Goal: Check status: Check status

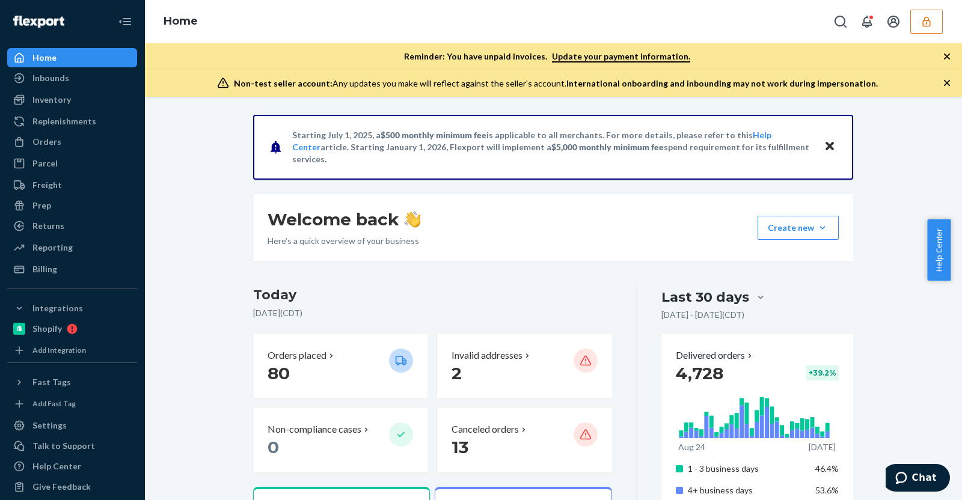
click at [924, 19] on icon "button" at bounding box center [927, 22] width 12 height 12
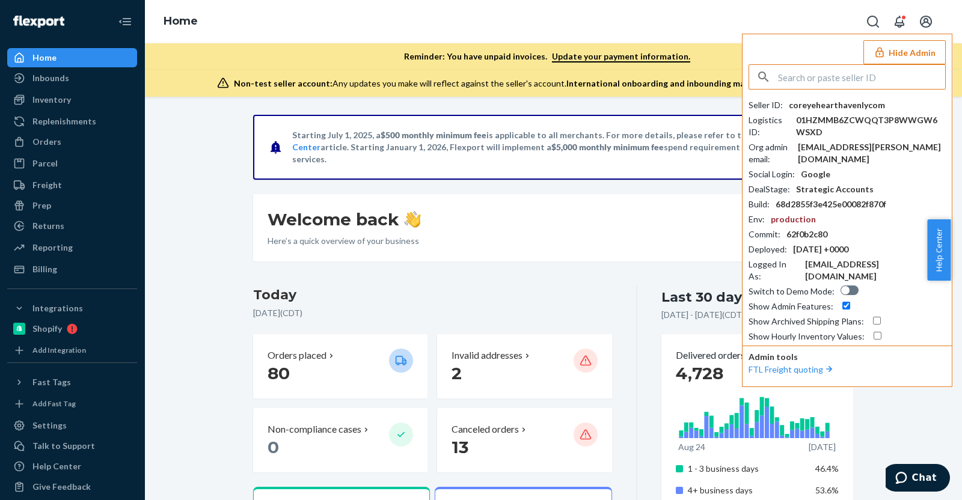
type input "s"
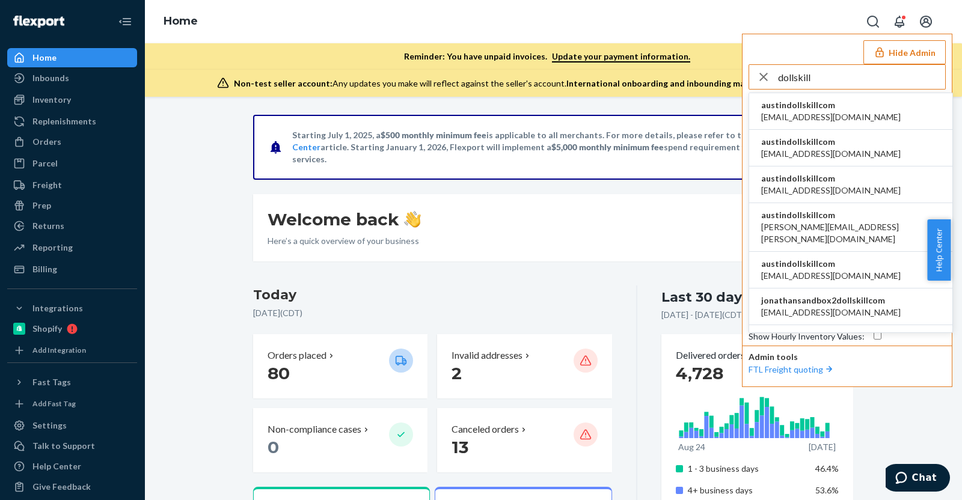
type input "dollskill"
click at [882, 105] on li "austindollskillcom alyssa@dollskill.com" at bounding box center [850, 111] width 203 height 37
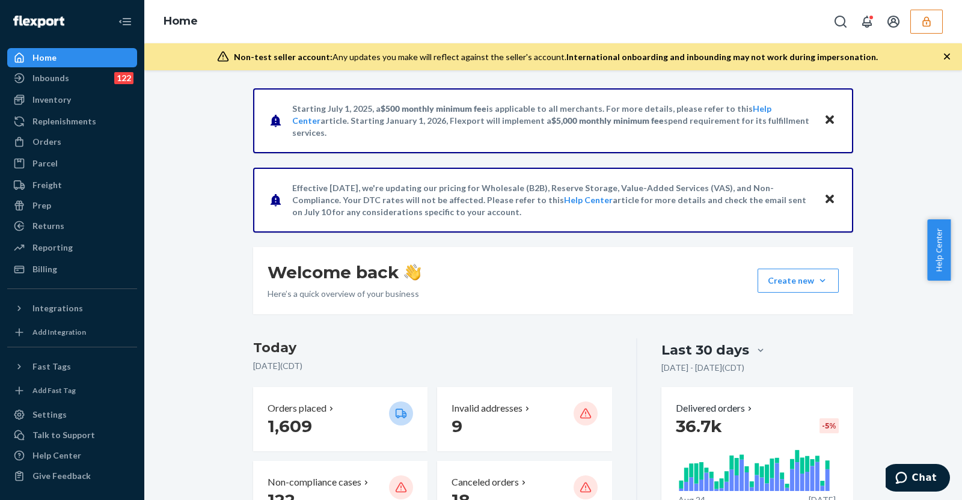
click at [60, 76] on div "Inbounds" at bounding box center [50, 78] width 37 height 12
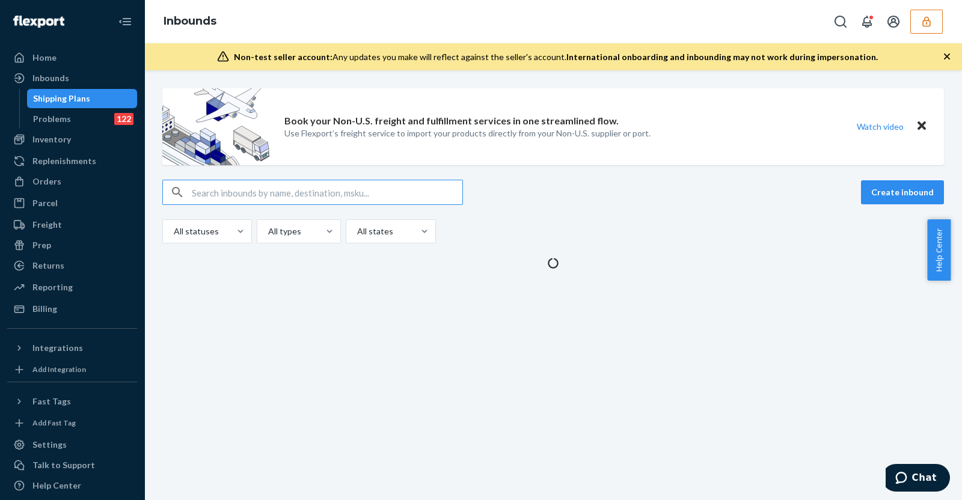
click at [214, 191] on input "text" at bounding box center [327, 192] width 271 height 24
type input "2"
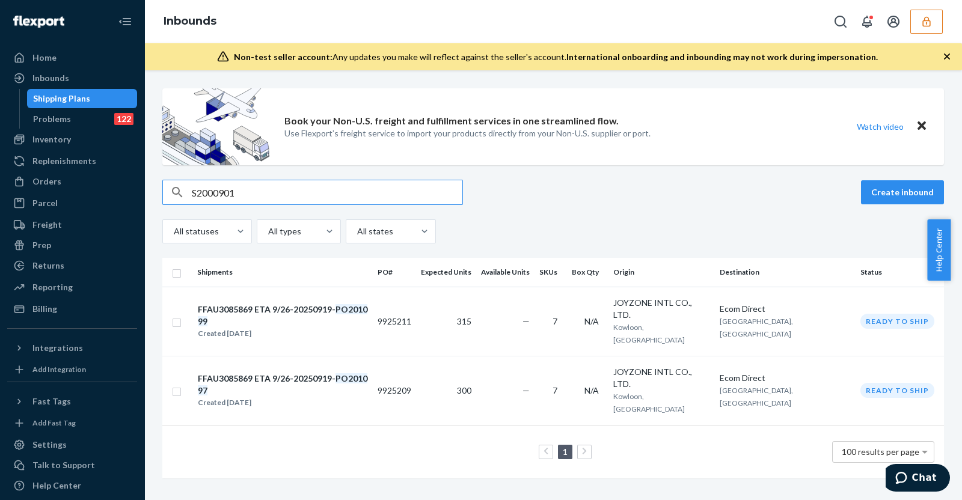
type input "S2000901"
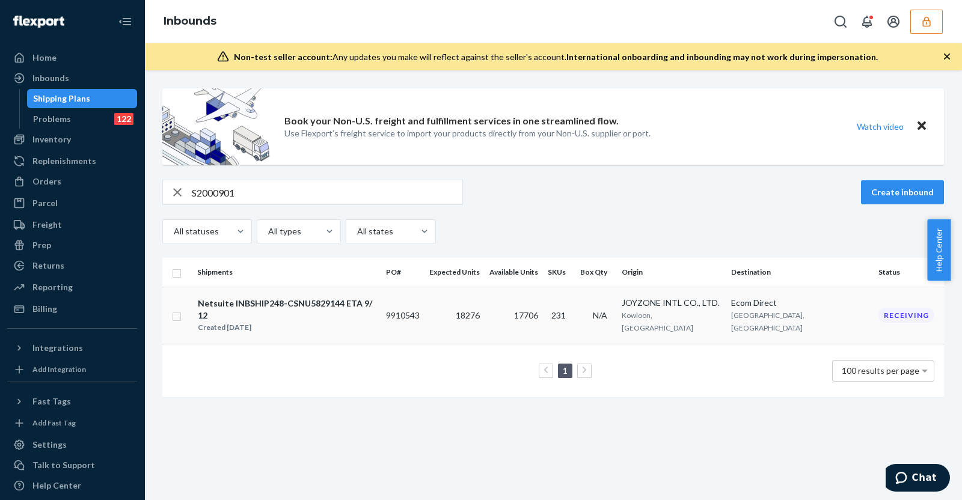
click at [377, 312] on div "Netsuite INBSHIP248-CSNU5829144 ETA 9/12 Created Aug 22, 2025" at bounding box center [286, 315] width 179 height 37
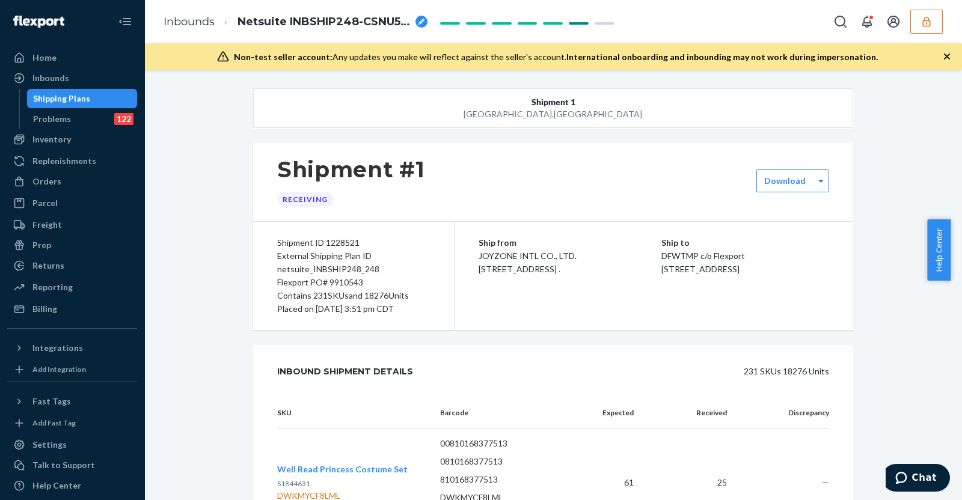
scroll to position [2808, 0]
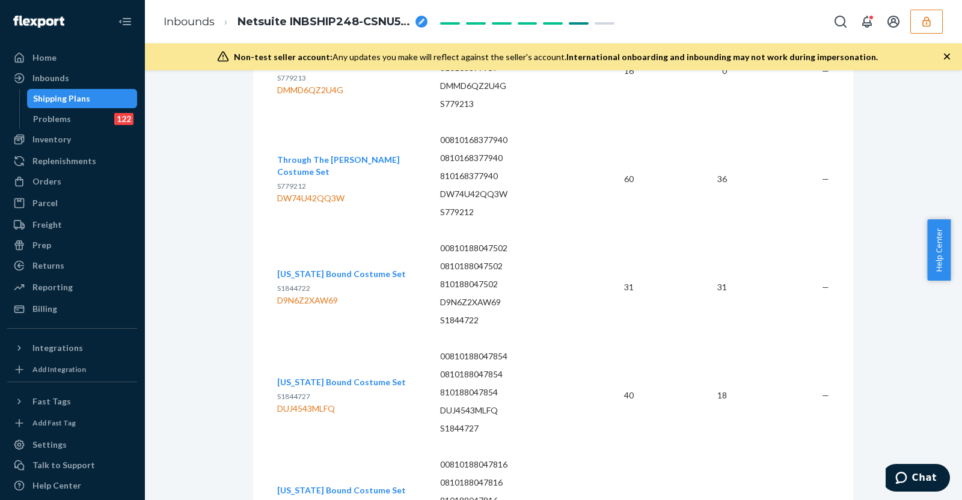
click at [454, 300] on p "D9N6Z2XAW69" at bounding box center [507, 303] width 134 height 12
copy p "D9N6Z2XAW69"
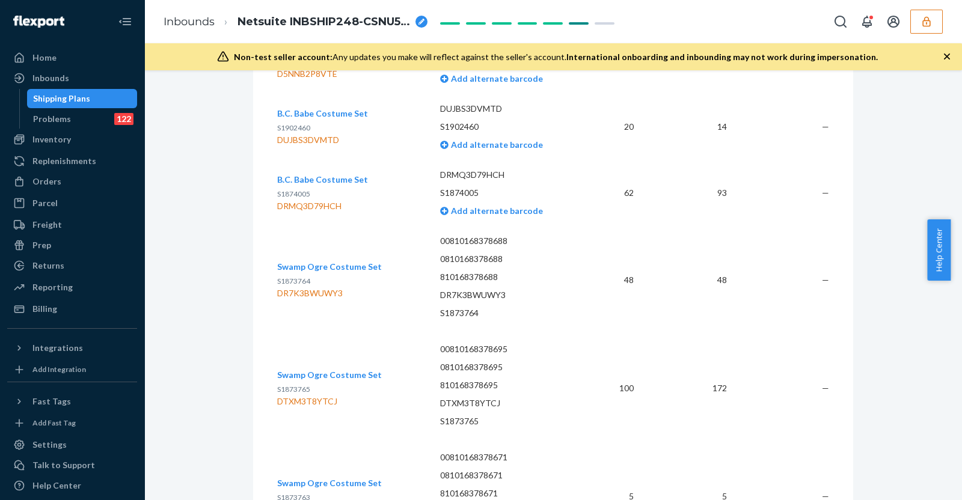
scroll to position [1275, 0]
click at [577, 434] on td "00810168378695 0810168378695 810168378695 DTXM3T8YTCJ S1873765" at bounding box center [507, 387] width 153 height 108
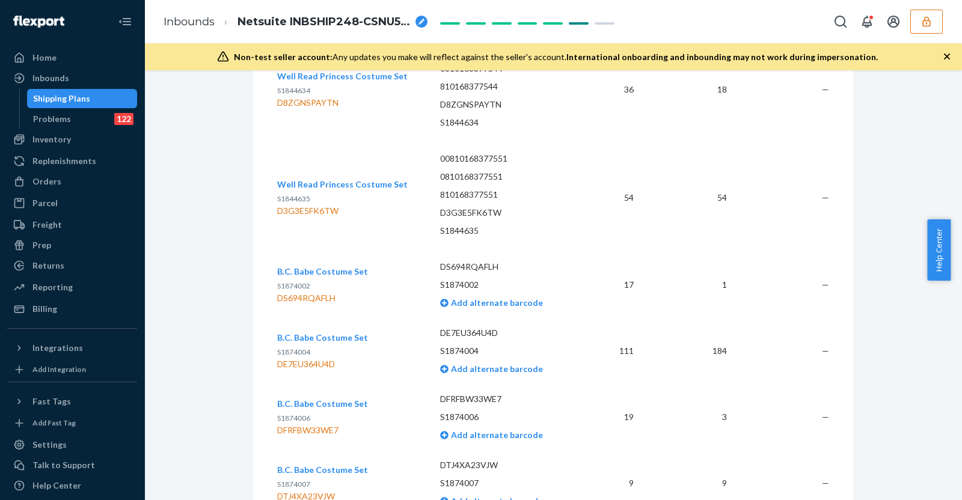
scroll to position [783, 0]
drag, startPoint x: 272, startPoint y: 365, endPoint x: 328, endPoint y: 370, distance: 56.1
click at [328, 370] on div "DE7EU364U4D" at bounding box center [322, 366] width 91 height 12
copy div "DE7EU364U4D"
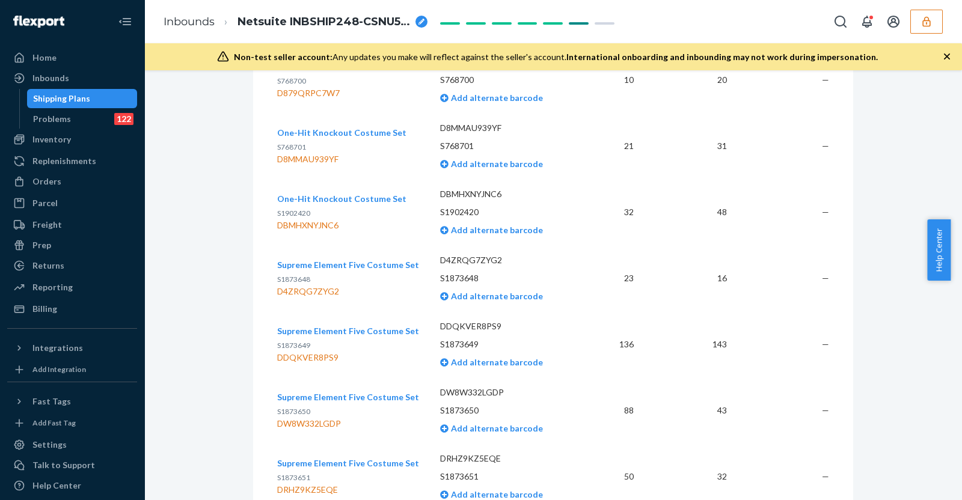
scroll to position [4151, 0]
click at [681, 434] on td "43" at bounding box center [690, 410] width 93 height 66
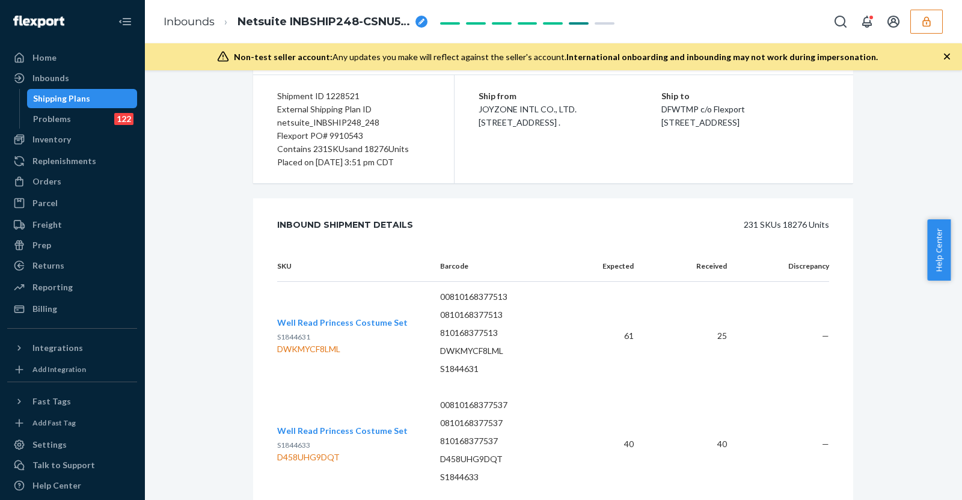
scroll to position [0, 0]
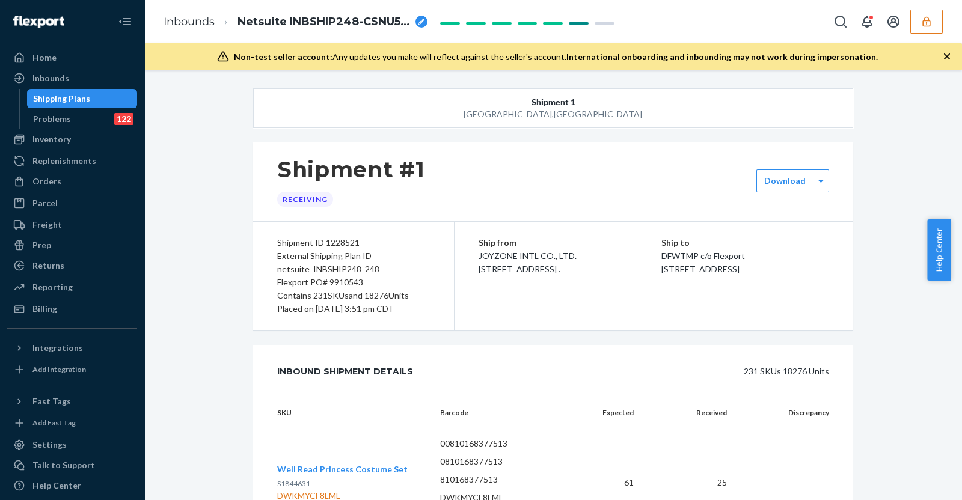
click at [337, 280] on div "Flexport PO# 9910543" at bounding box center [353, 282] width 153 height 13
copy div "9910543"
click at [376, 106] on button "Shipment 1 [GEOGRAPHIC_DATA] , [GEOGRAPHIC_DATA]" at bounding box center [553, 108] width 600 height 40
click at [931, 31] on button "button" at bounding box center [927, 22] width 32 height 24
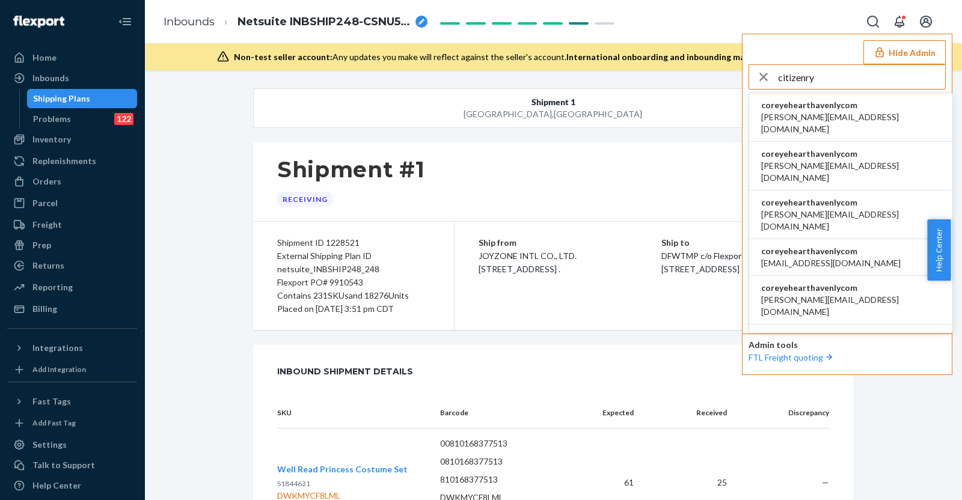
type input "citizenry"
click at [811, 115] on span "becki@the-citizenry.com" at bounding box center [850, 123] width 179 height 24
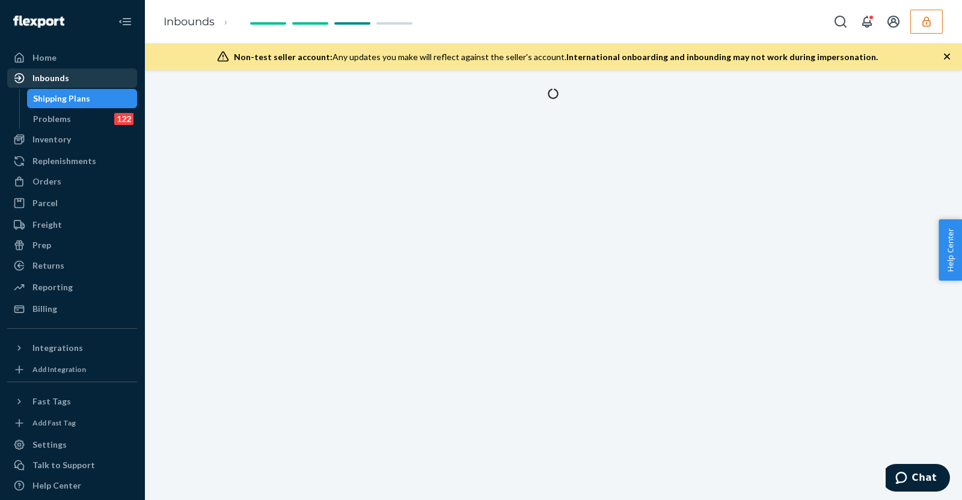
click at [99, 79] on div "Inbounds" at bounding box center [72, 78] width 128 height 17
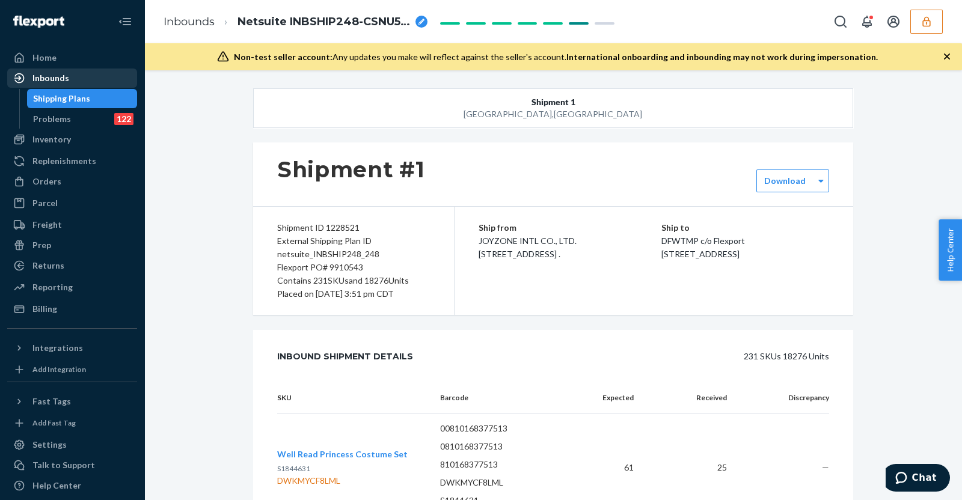
click at [83, 78] on div "Inbounds" at bounding box center [72, 78] width 128 height 17
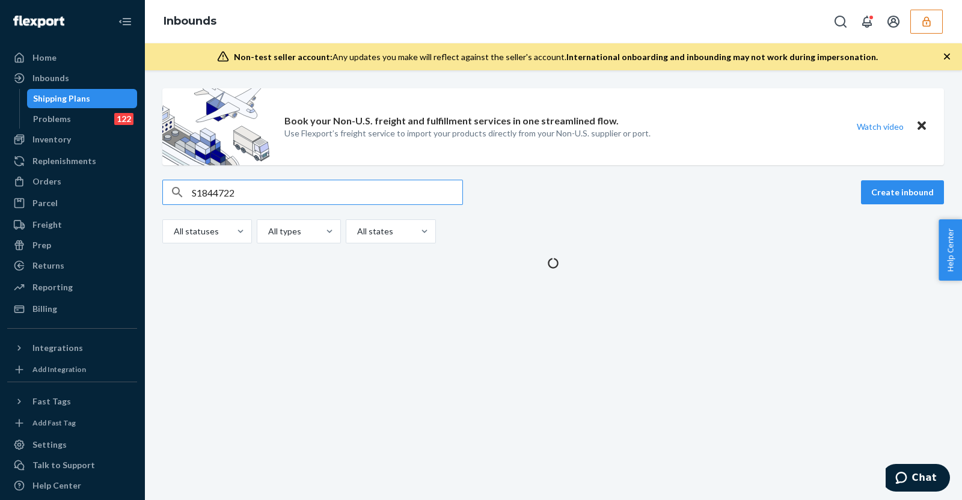
type input "S1844722"
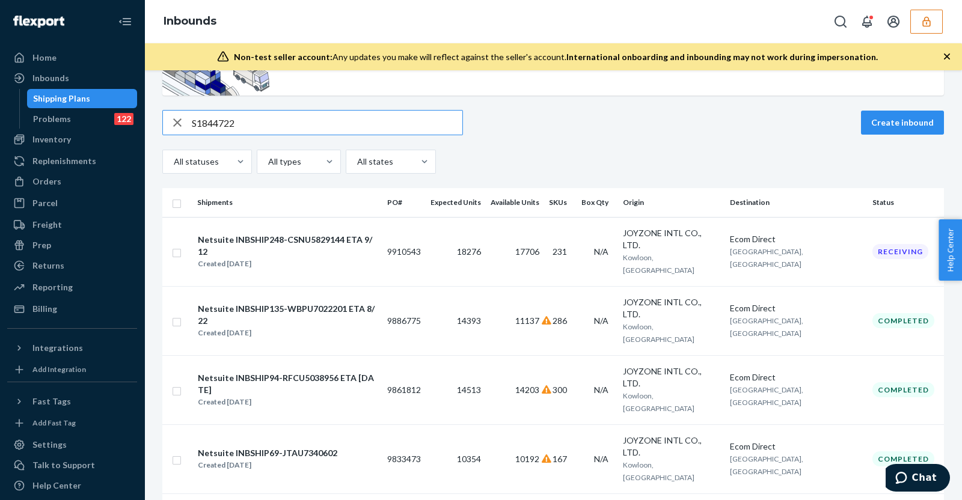
scroll to position [70, 0]
click at [335, 327] on div "Created [DATE]" at bounding box center [287, 333] width 179 height 12
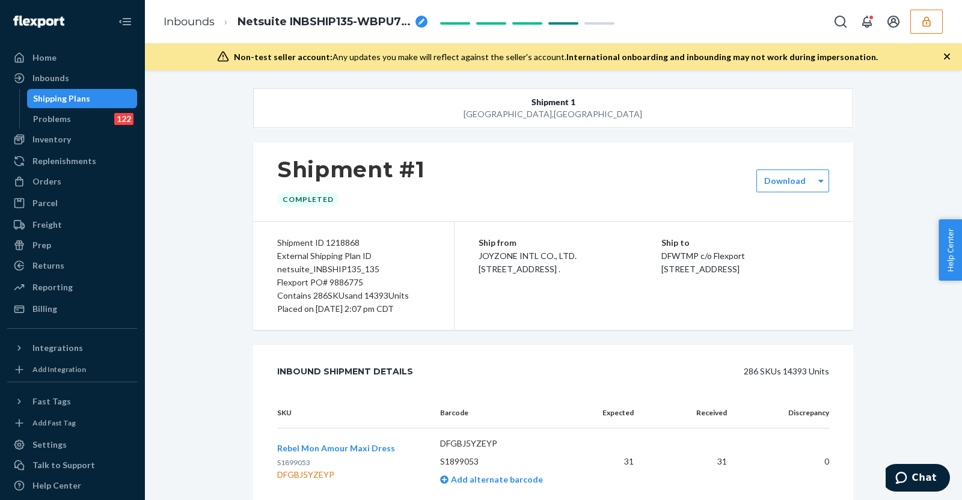
scroll to position [6281, 0]
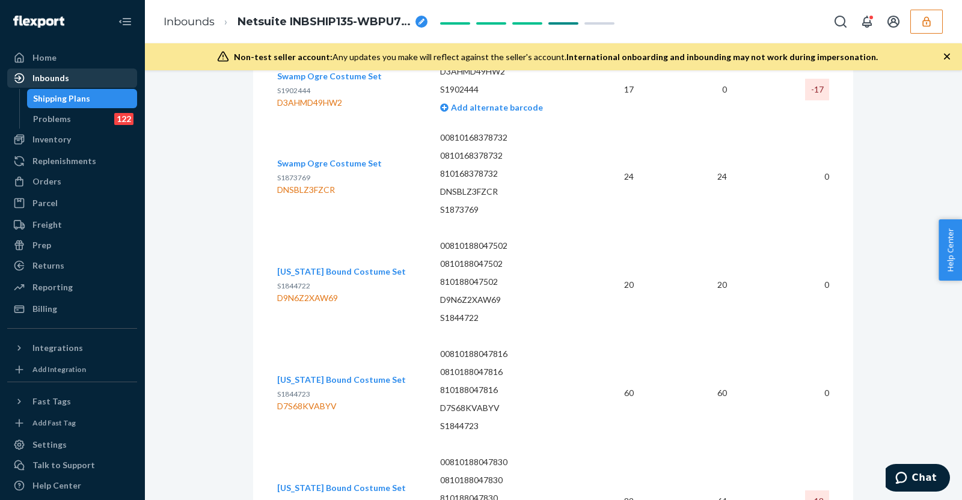
click at [64, 83] on div "Inbounds" at bounding box center [50, 78] width 37 height 12
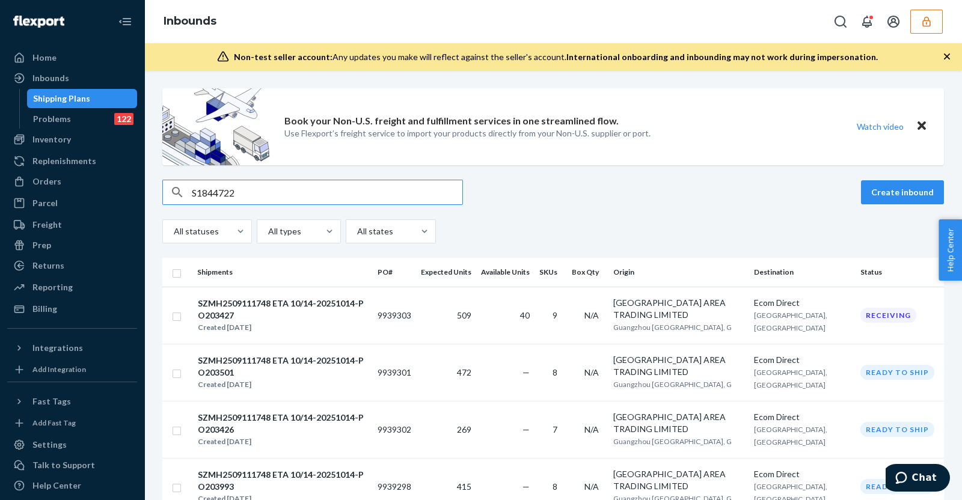
type input "S1844722"
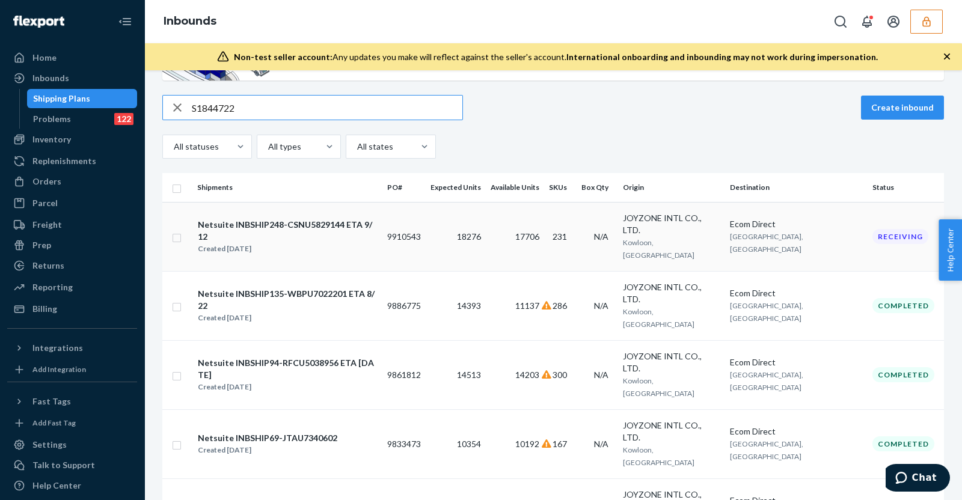
scroll to position [84, 0]
click at [335, 114] on input "S1844722" at bounding box center [327, 108] width 271 height 24
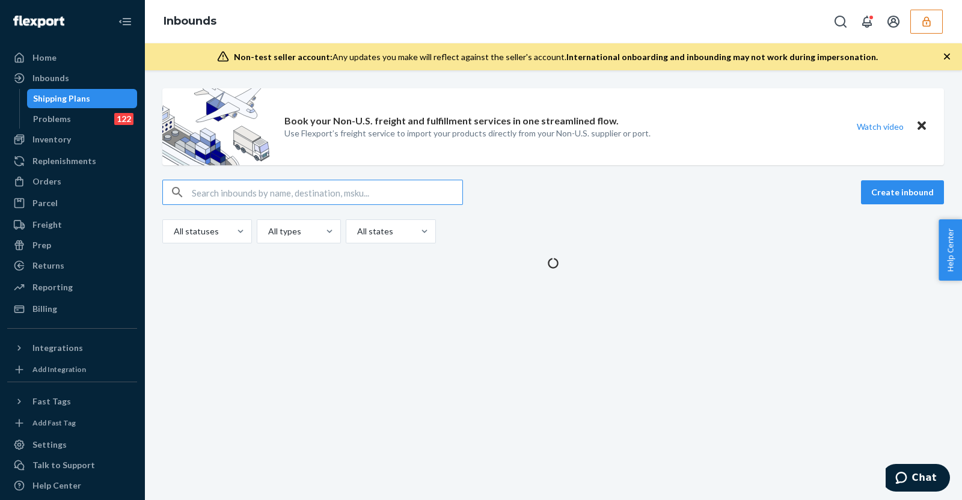
scroll to position [0, 0]
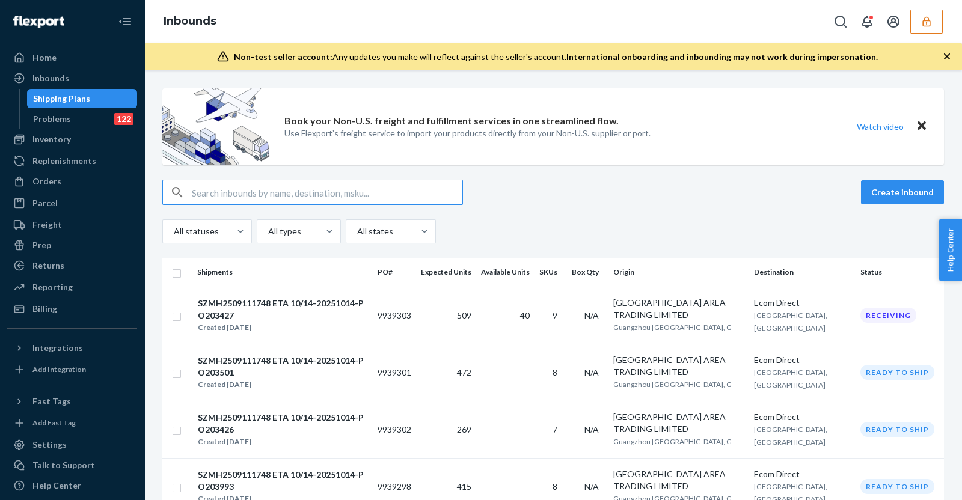
click at [242, 197] on input "text" at bounding box center [327, 192] width 271 height 24
type input "S1875052"
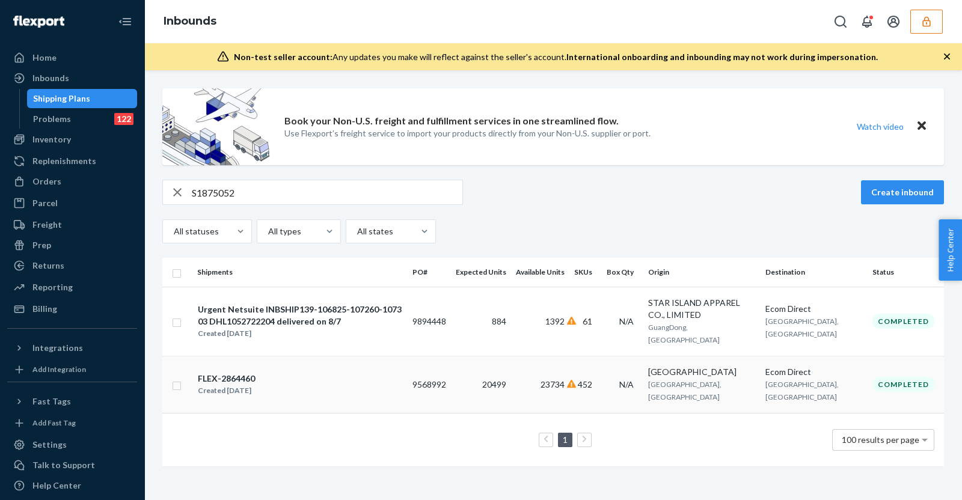
click at [297, 372] on div "FLEX-2864460 Created [DATE]" at bounding box center [300, 384] width 206 height 25
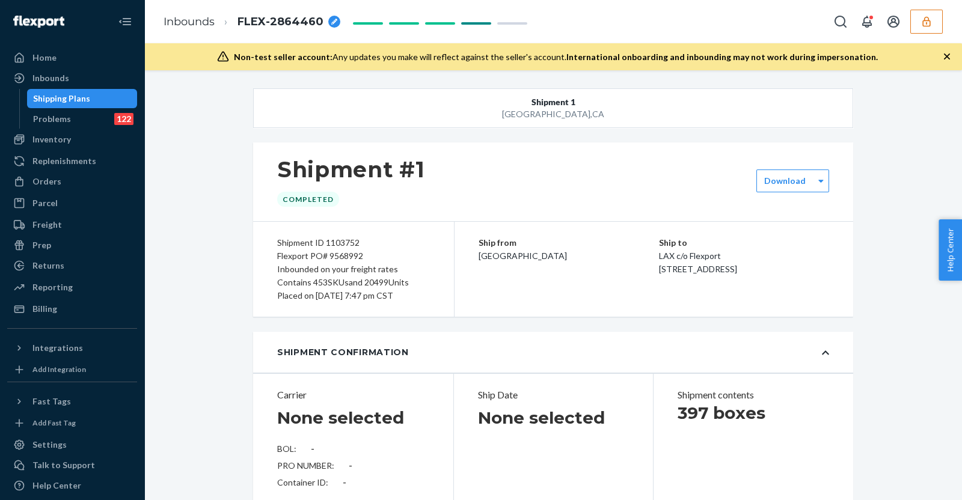
scroll to position [11641, 0]
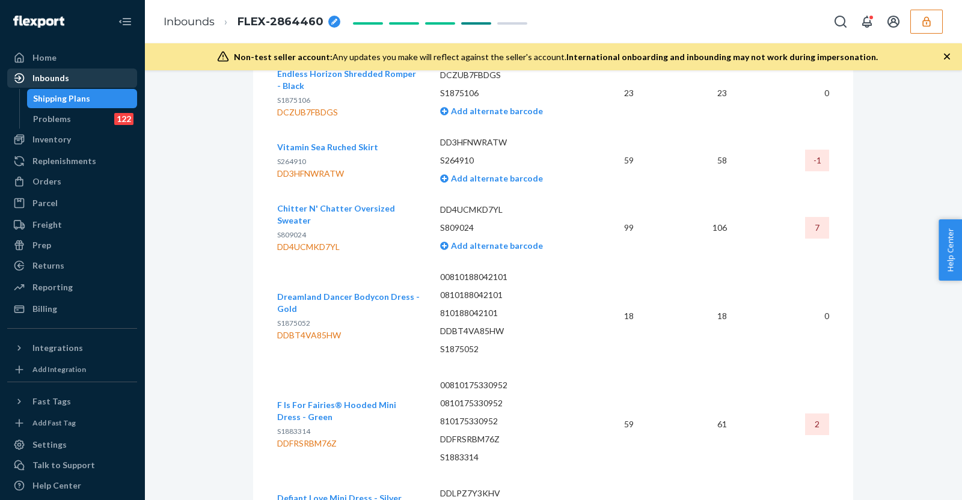
click at [84, 81] on div "Inbounds" at bounding box center [72, 78] width 128 height 17
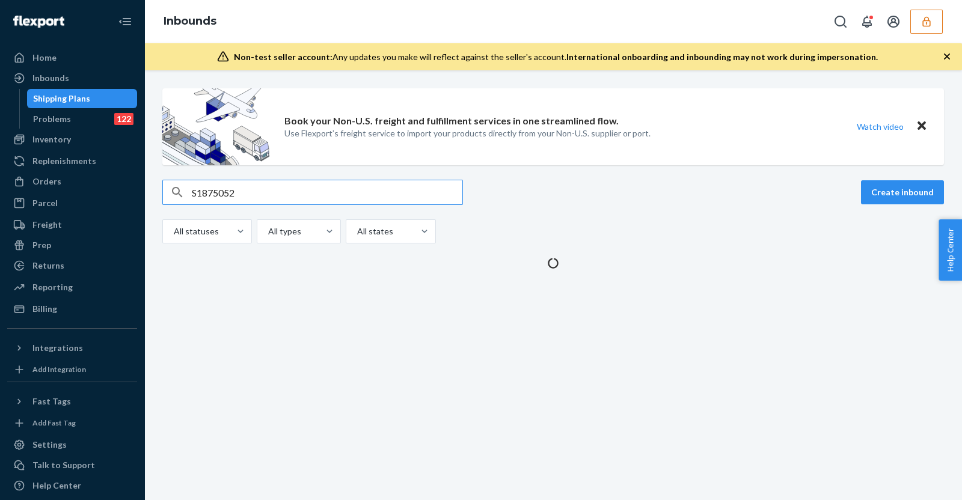
type input "S1875052"
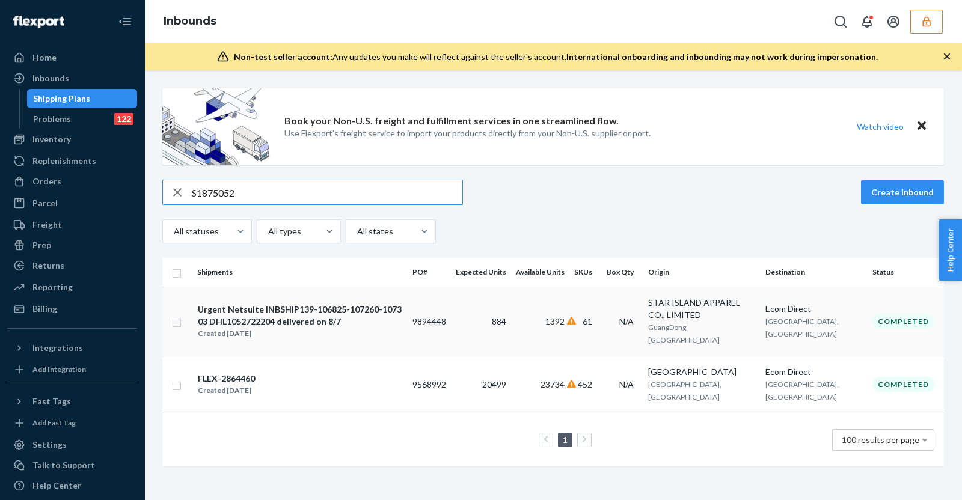
click at [402, 314] on div "Urgent Netsuite INBSHIP139-106825-107260-107303 DHL1052722204 delivered on 8/7" at bounding box center [300, 316] width 205 height 24
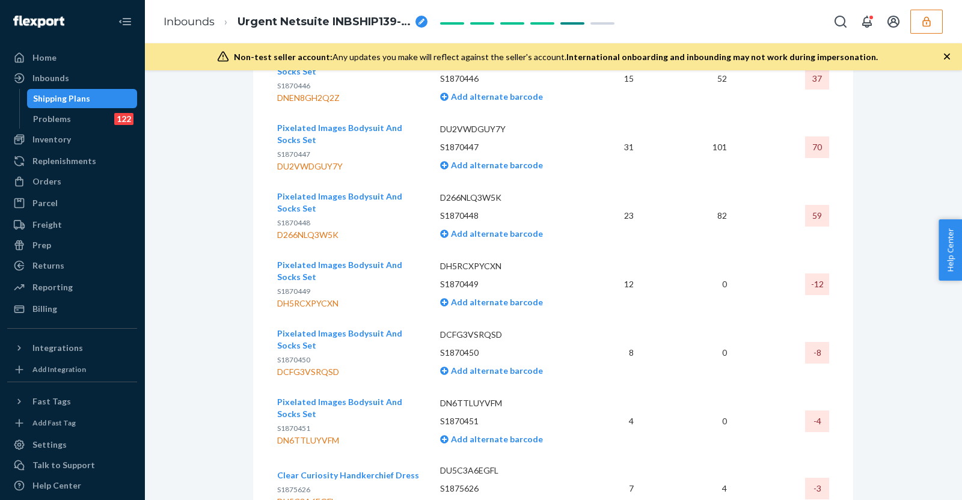
scroll to position [2218, 0]
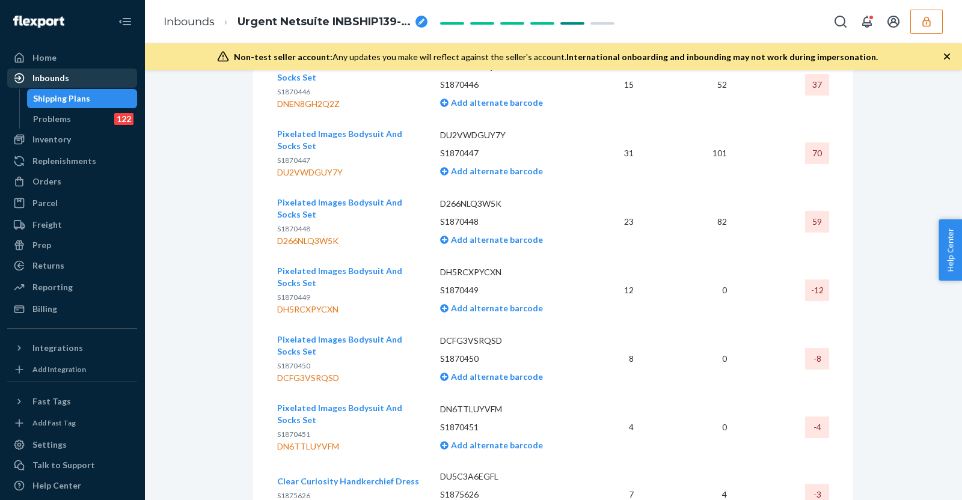
click at [93, 73] on div "Inbounds" at bounding box center [72, 78] width 128 height 17
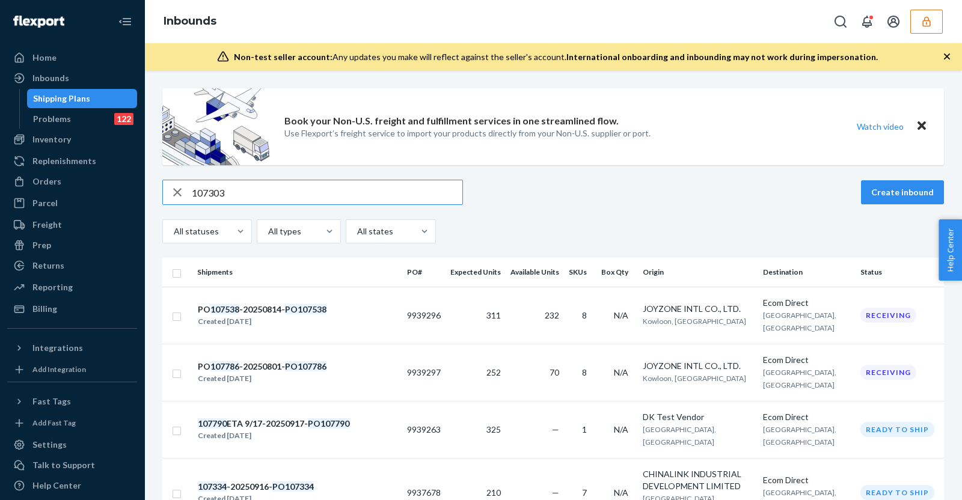
type input "107303"
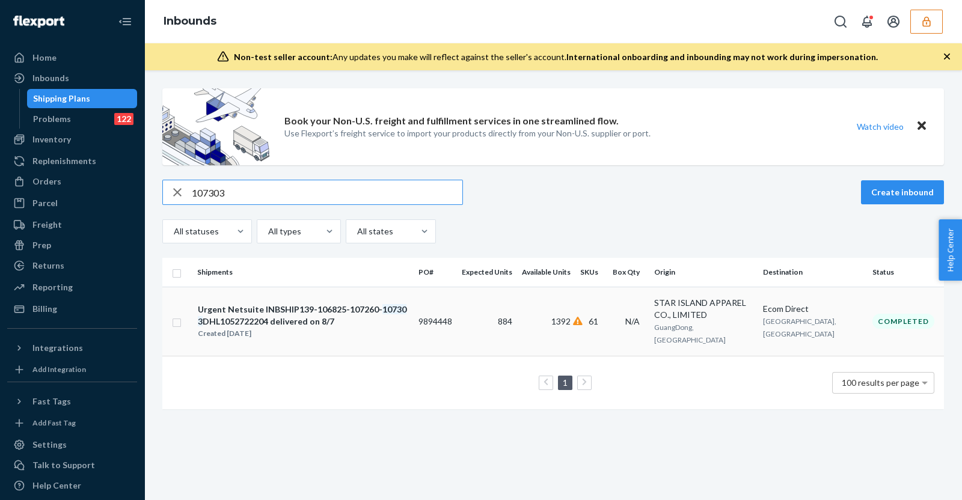
click at [393, 328] on div "Created [DATE]" at bounding box center [303, 334] width 211 height 12
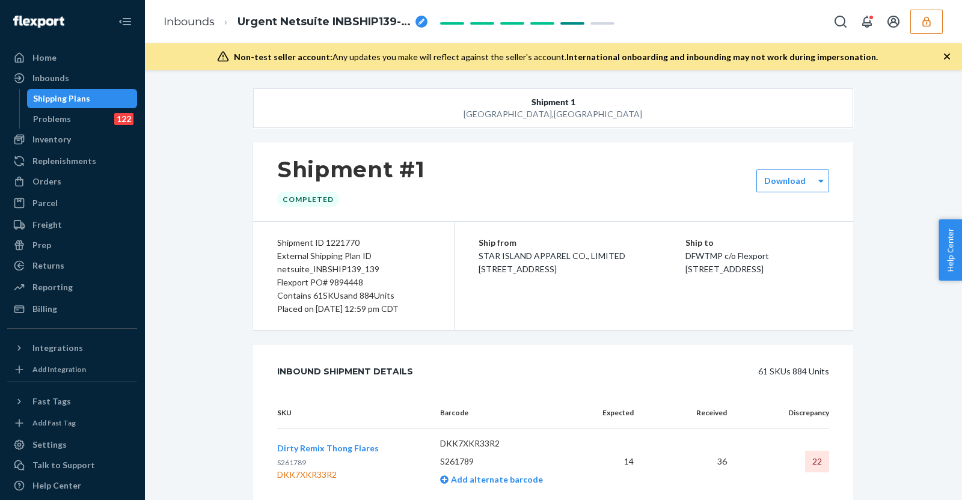
drag, startPoint x: 536, startPoint y: 114, endPoint x: 555, endPoint y: 420, distance: 306.1
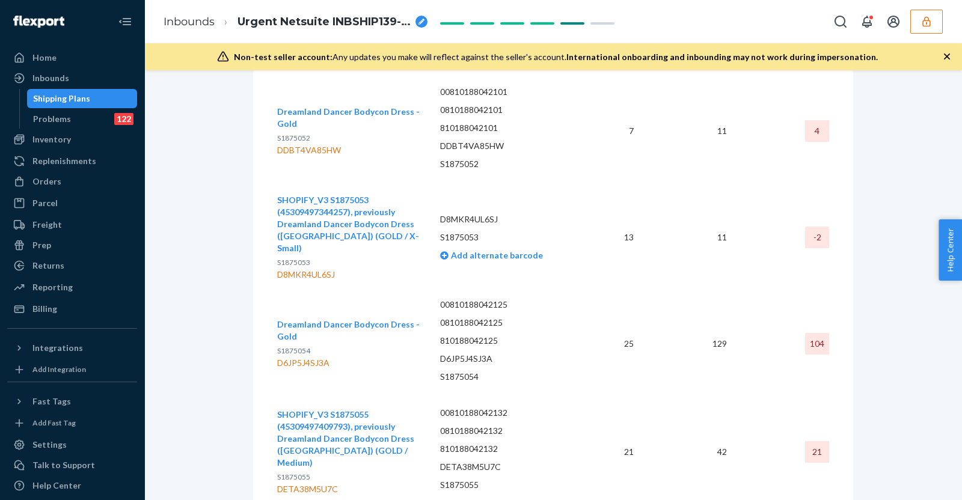
scroll to position [3629, 0]
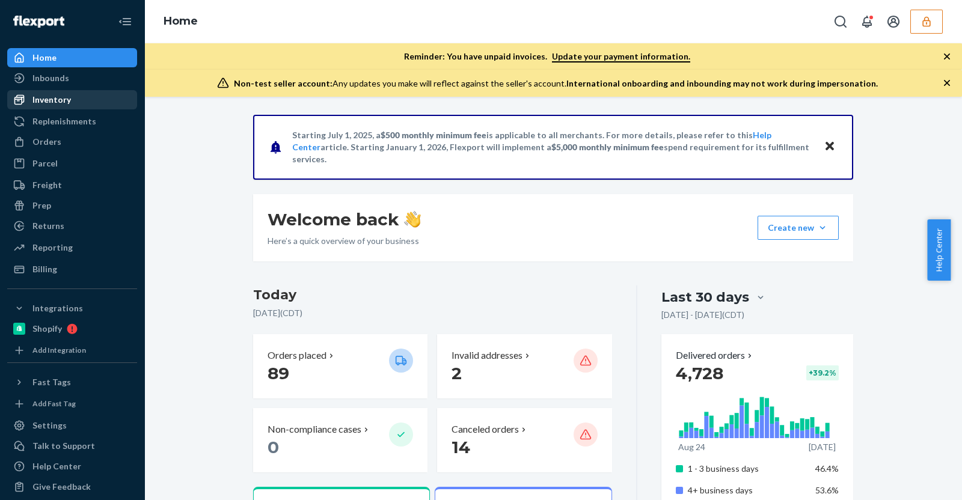
click at [48, 103] on div "Inventory" at bounding box center [51, 100] width 38 height 12
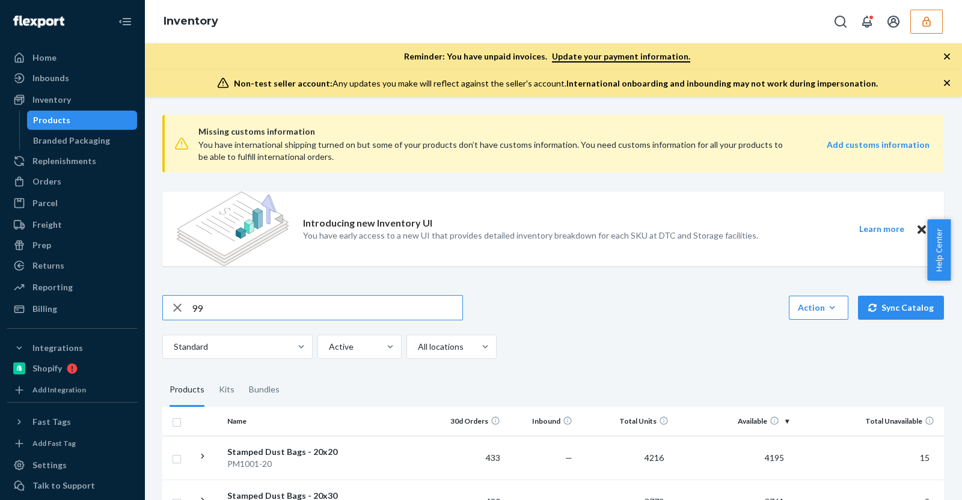
type input "9"
click at [283, 311] on input "text" at bounding box center [327, 308] width 271 height 24
paste input "9808039"
type input "9808039"
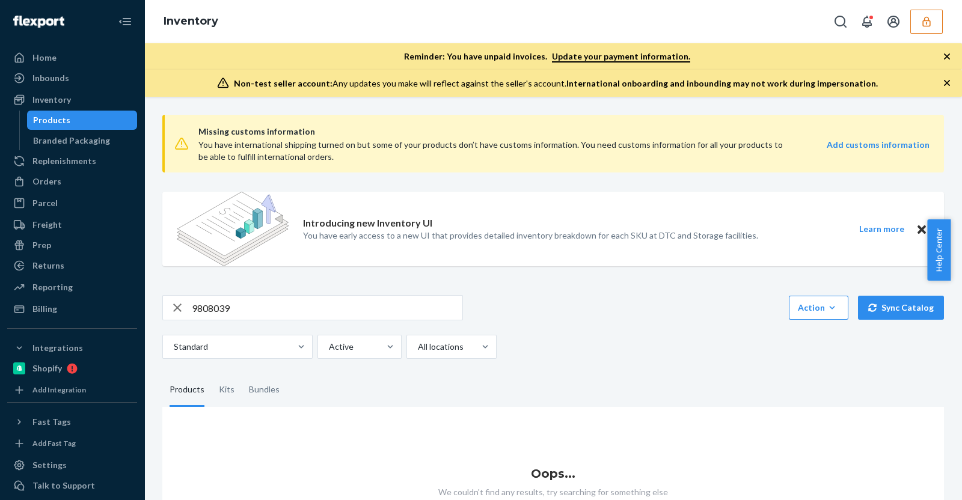
click at [928, 13] on button "button" at bounding box center [927, 22] width 32 height 24
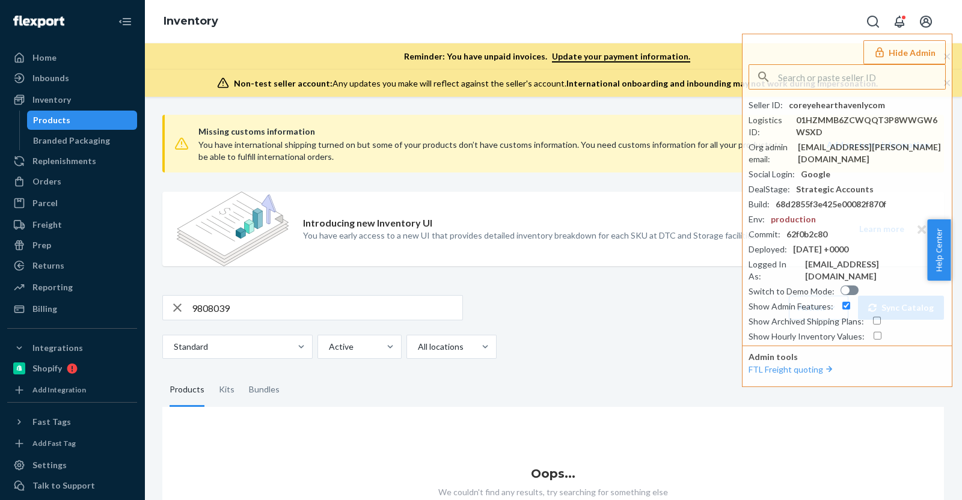
click at [401, 313] on input "9808039" at bounding box center [327, 308] width 271 height 24
click at [286, 313] on input "9808039" at bounding box center [327, 308] width 271 height 24
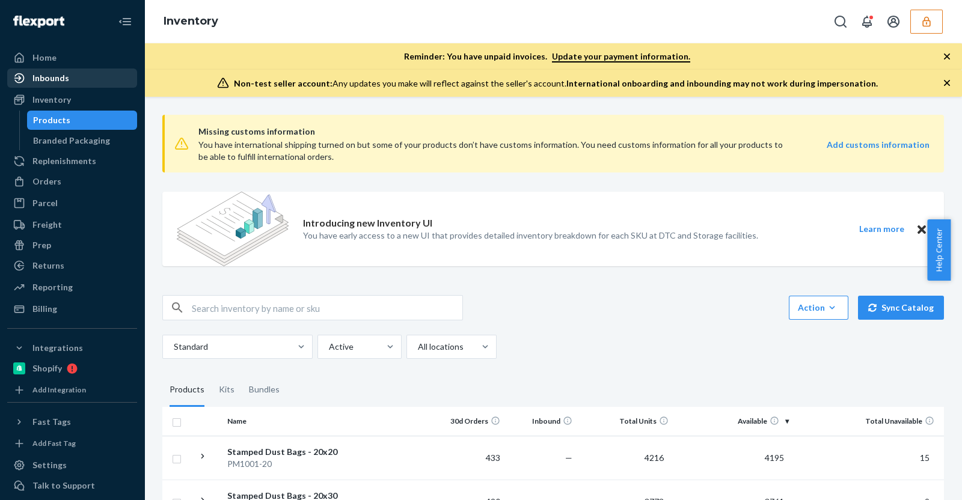
click at [62, 82] on div "Inbounds" at bounding box center [50, 78] width 37 height 12
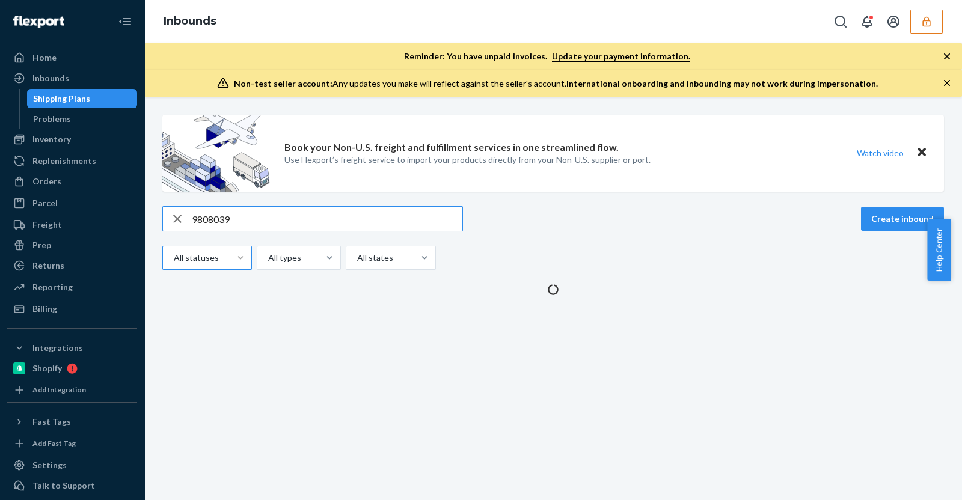
type input "9808039"
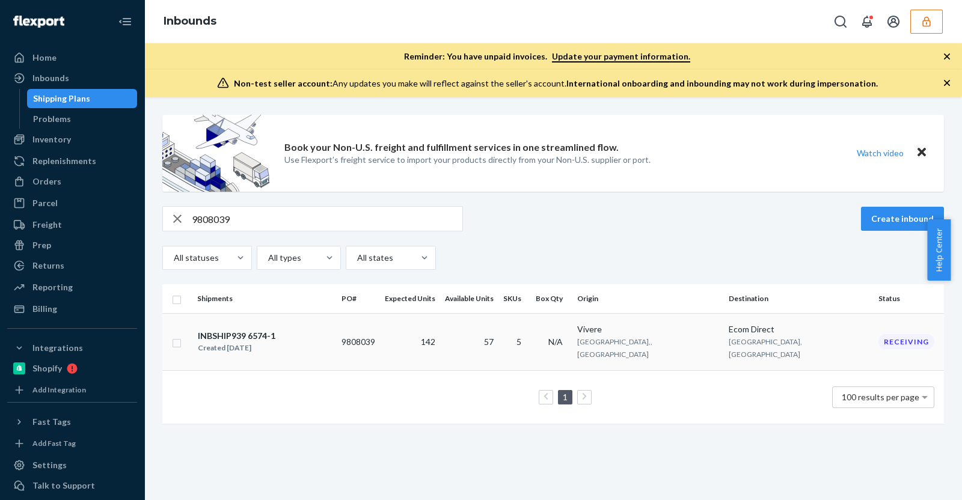
drag, startPoint x: 300, startPoint y: 342, endPoint x: 261, endPoint y: 342, distance: 39.1
click at [261, 342] on div "Created Jun 18, 2025" at bounding box center [237, 348] width 78 height 12
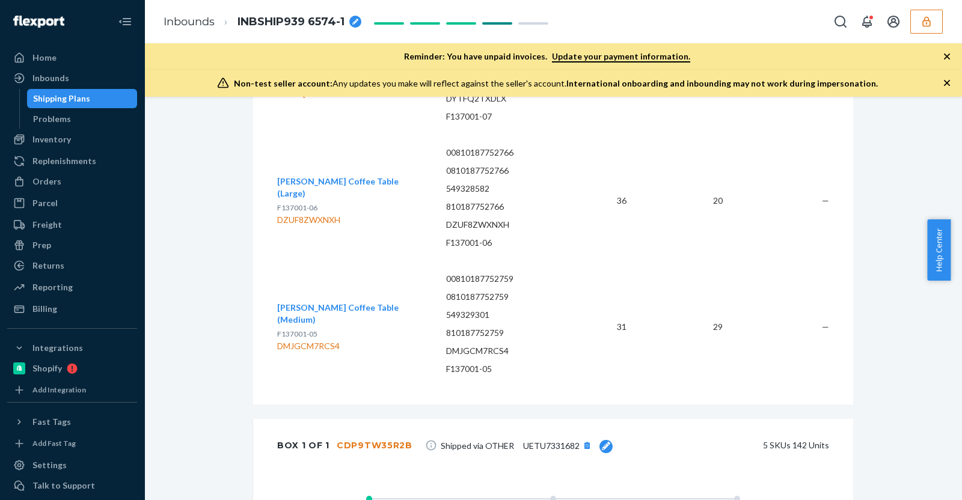
scroll to position [656, 0]
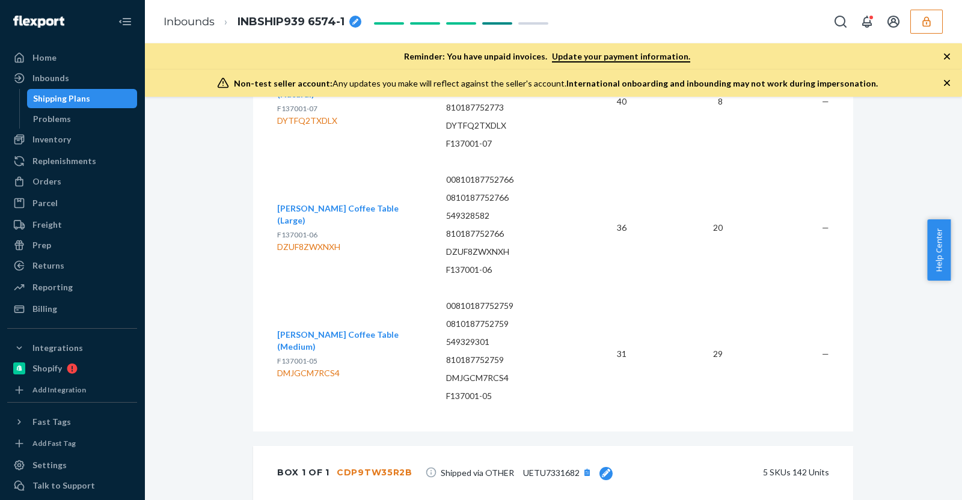
click at [198, 475] on div "Shipment 1 Lewisville , TX Shipment #1 Receiving Download Shipment ID 1196586 E…" at bounding box center [553, 203] width 800 height 1489
click at [191, 232] on div "Shipment 1 Lewisville , TX Shipment #1 Receiving Download Shipment ID 1196586 E…" at bounding box center [553, 203] width 800 height 1489
